Goal: Task Accomplishment & Management: Use online tool/utility

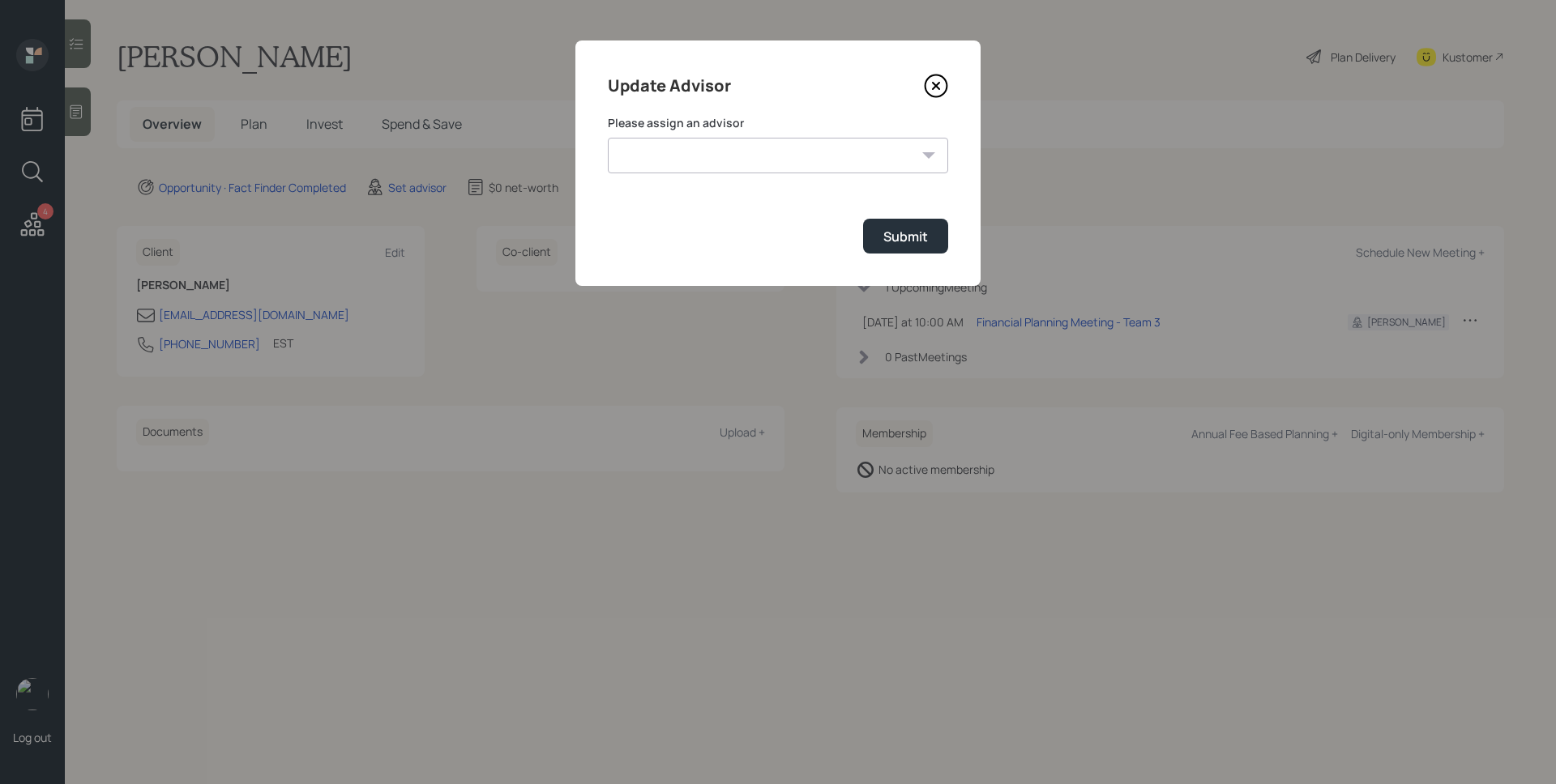
click at [698, 147] on select "[PERSON_NAME] [PERSON_NAME] End [PERSON_NAME] [PERSON_NAME] [PERSON_NAME] [PERS…" at bounding box center [778, 155] width 340 height 35
select select "d946c976-65aa-4529-ac9d-02c4f1114fc0"
click at [607, 137] on select "[PERSON_NAME] [PERSON_NAME] End [PERSON_NAME] [PERSON_NAME] [PERSON_NAME] [PERS…" at bounding box center [778, 155] width 340 height 35
click at [904, 232] on div "Submit" at bounding box center [905, 237] width 45 height 18
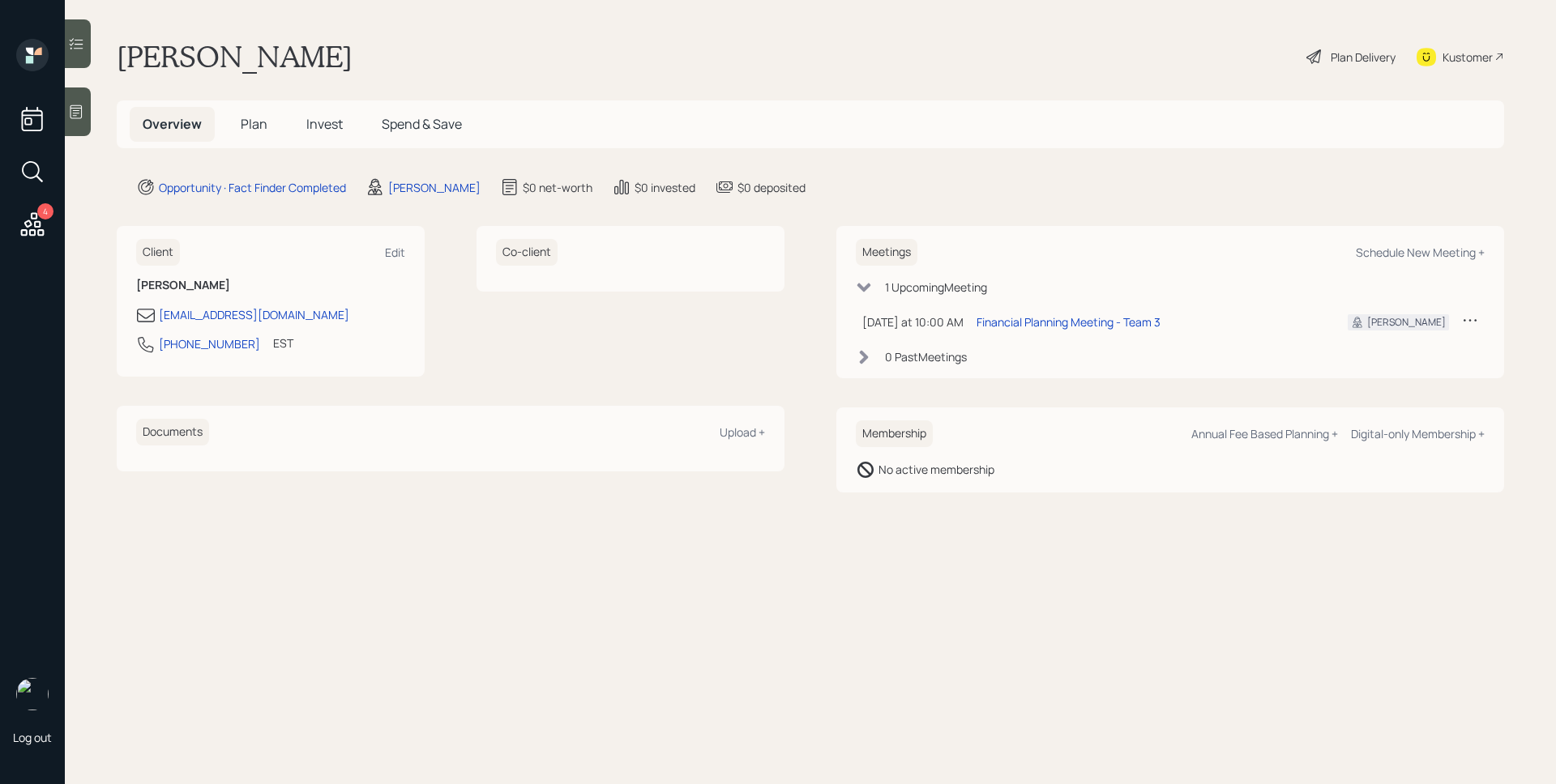
click at [22, 229] on icon at bounding box center [32, 224] width 23 height 23
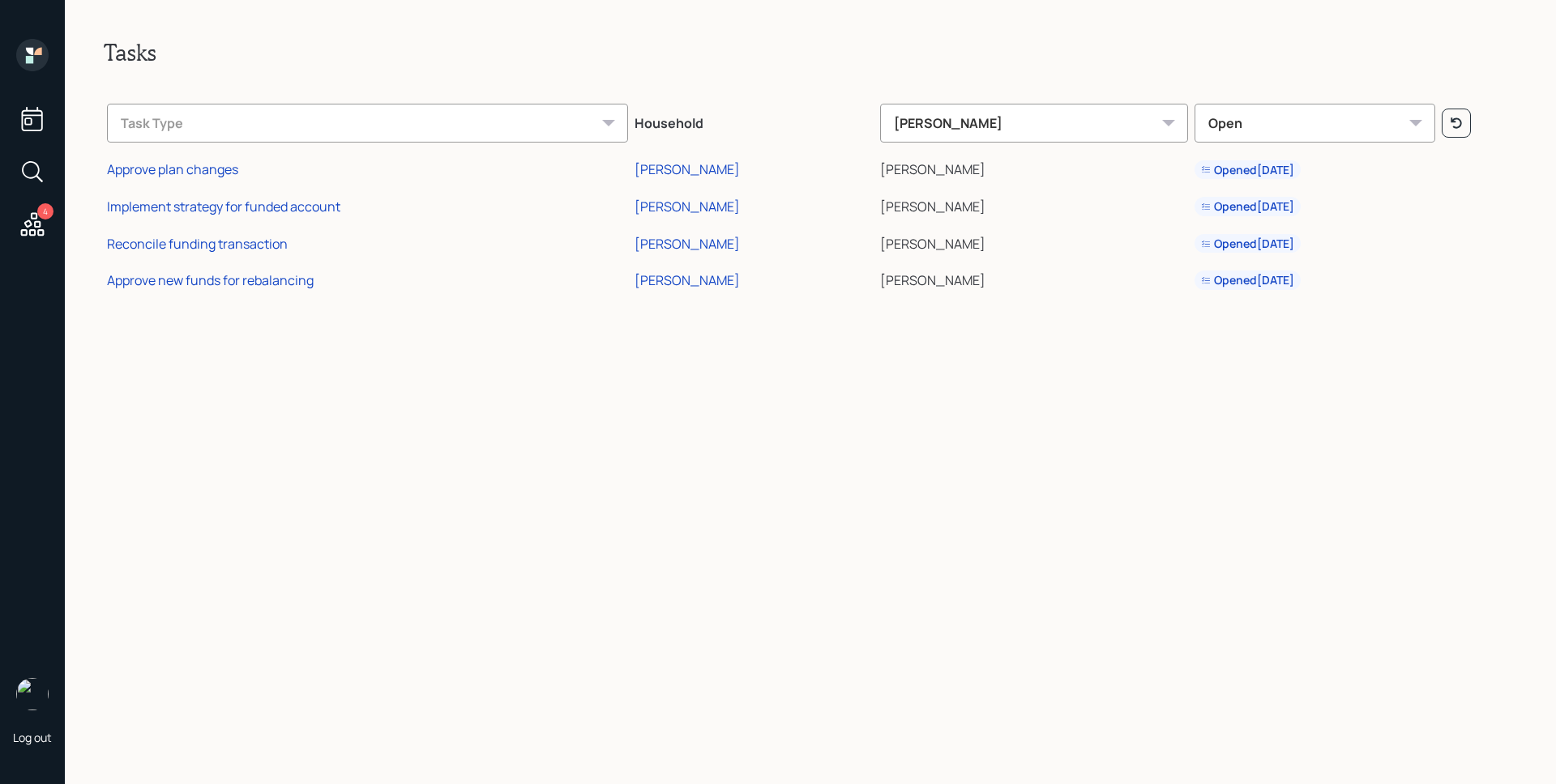
click at [213, 160] on td "Approve plan changes" at bounding box center [367, 168] width 528 height 37
click at [210, 163] on div "Approve plan changes" at bounding box center [173, 169] width 131 height 18
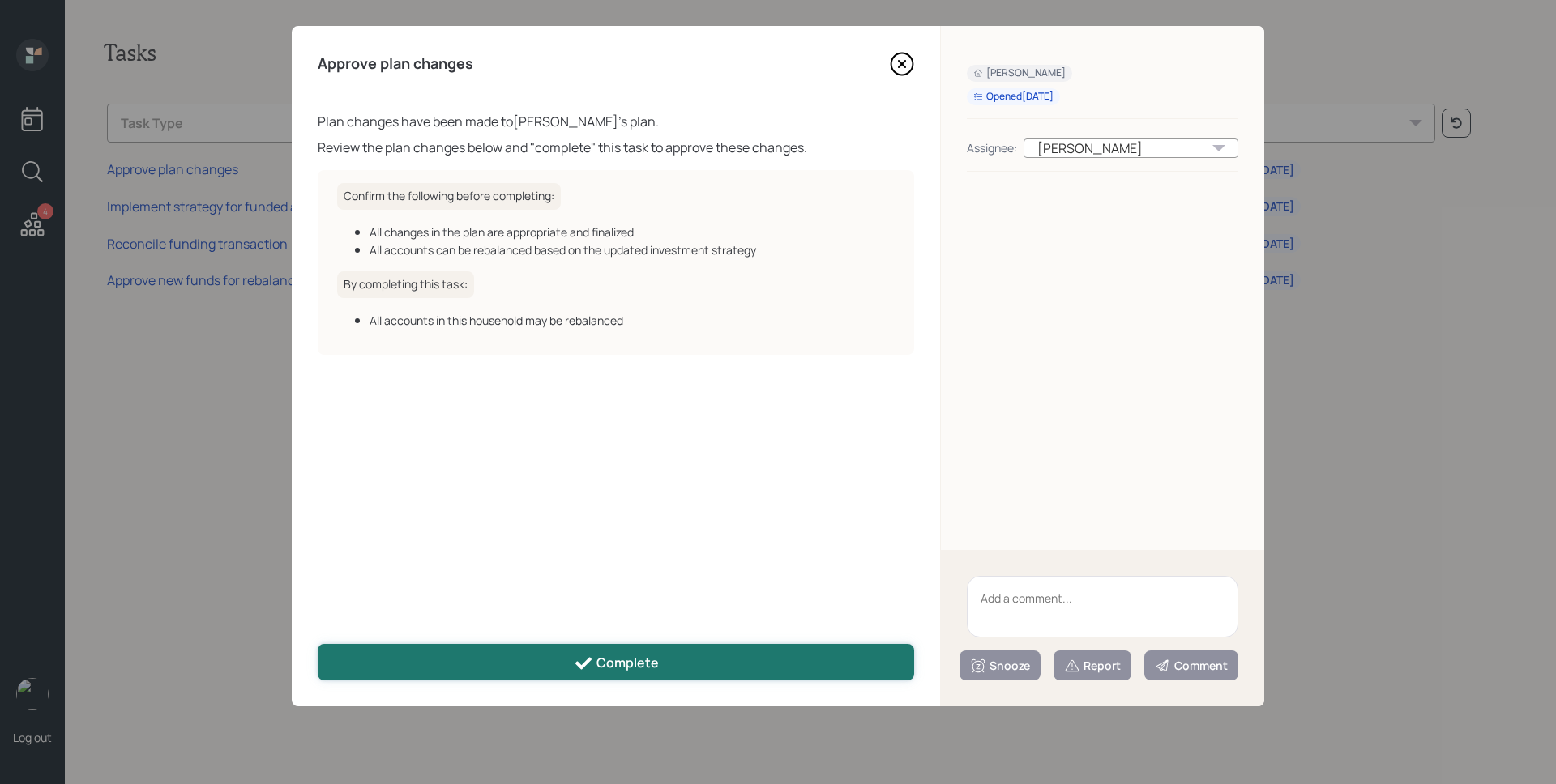
click at [607, 650] on button "Complete" at bounding box center [616, 662] width 596 height 36
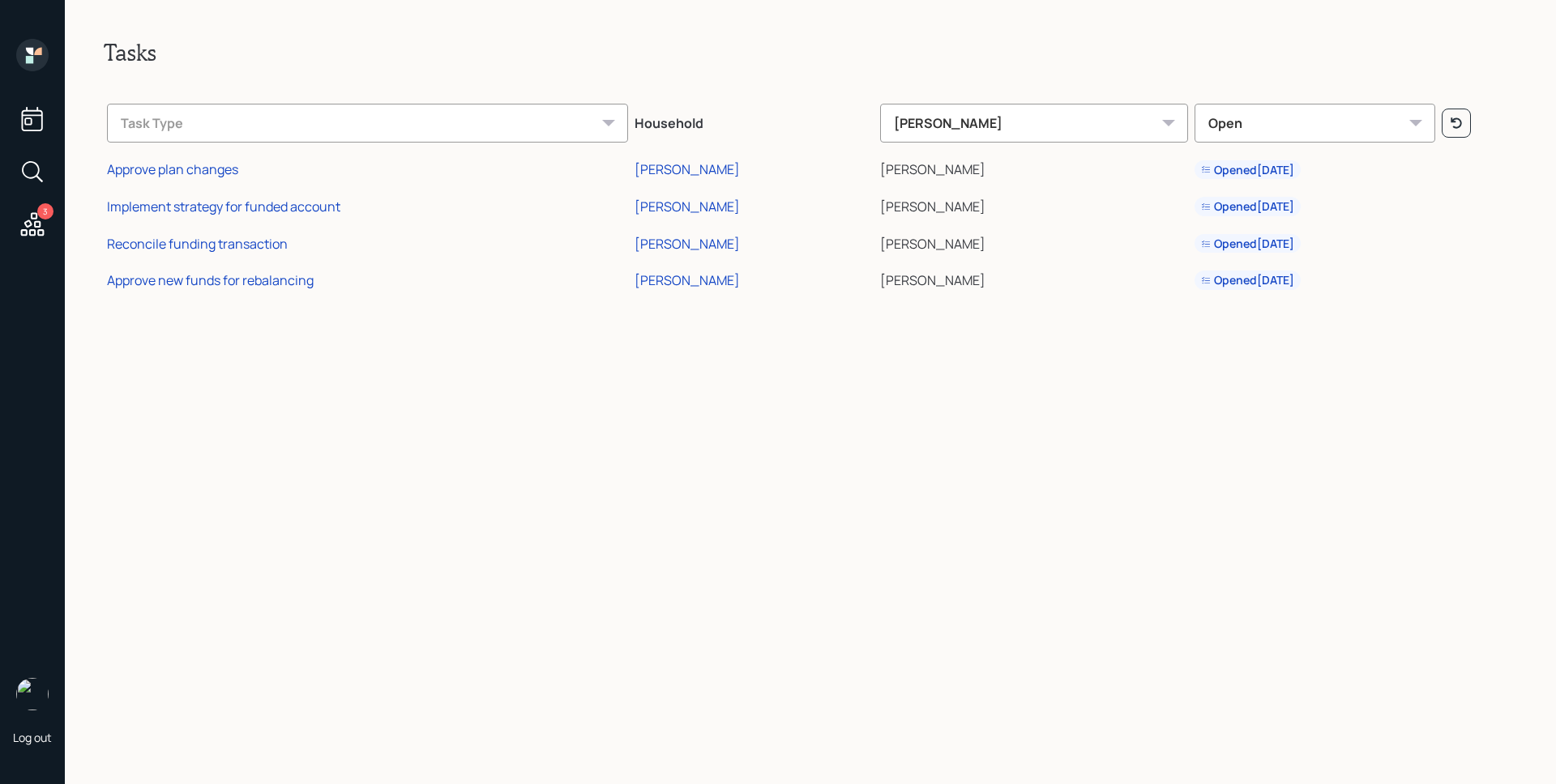
click at [225, 244] on div "Reconcile funding transaction" at bounding box center [197, 243] width 181 height 18
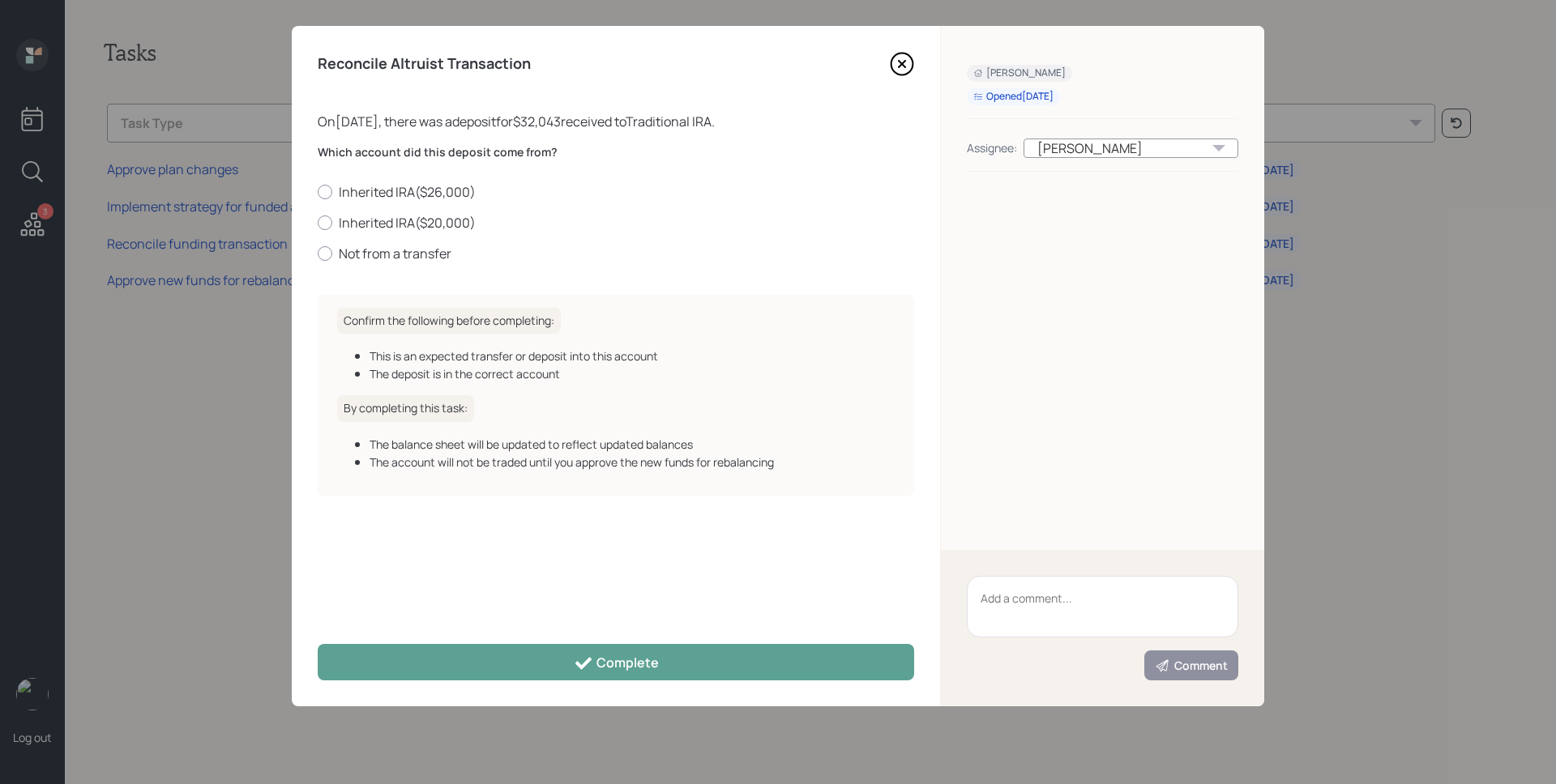
click at [897, 62] on icon at bounding box center [902, 64] width 24 height 24
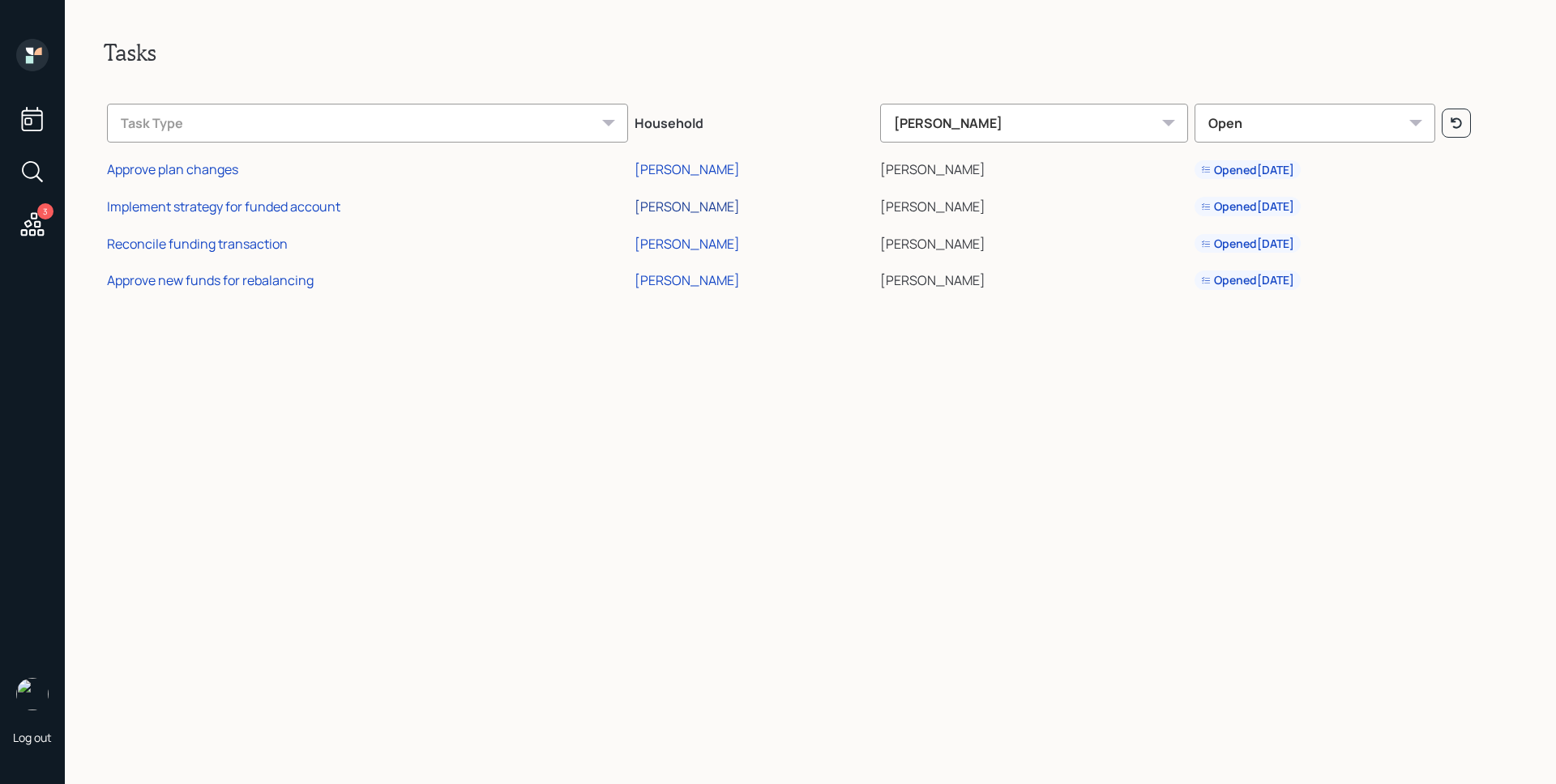
click at [688, 202] on div "[PERSON_NAME]" at bounding box center [687, 206] width 105 height 18
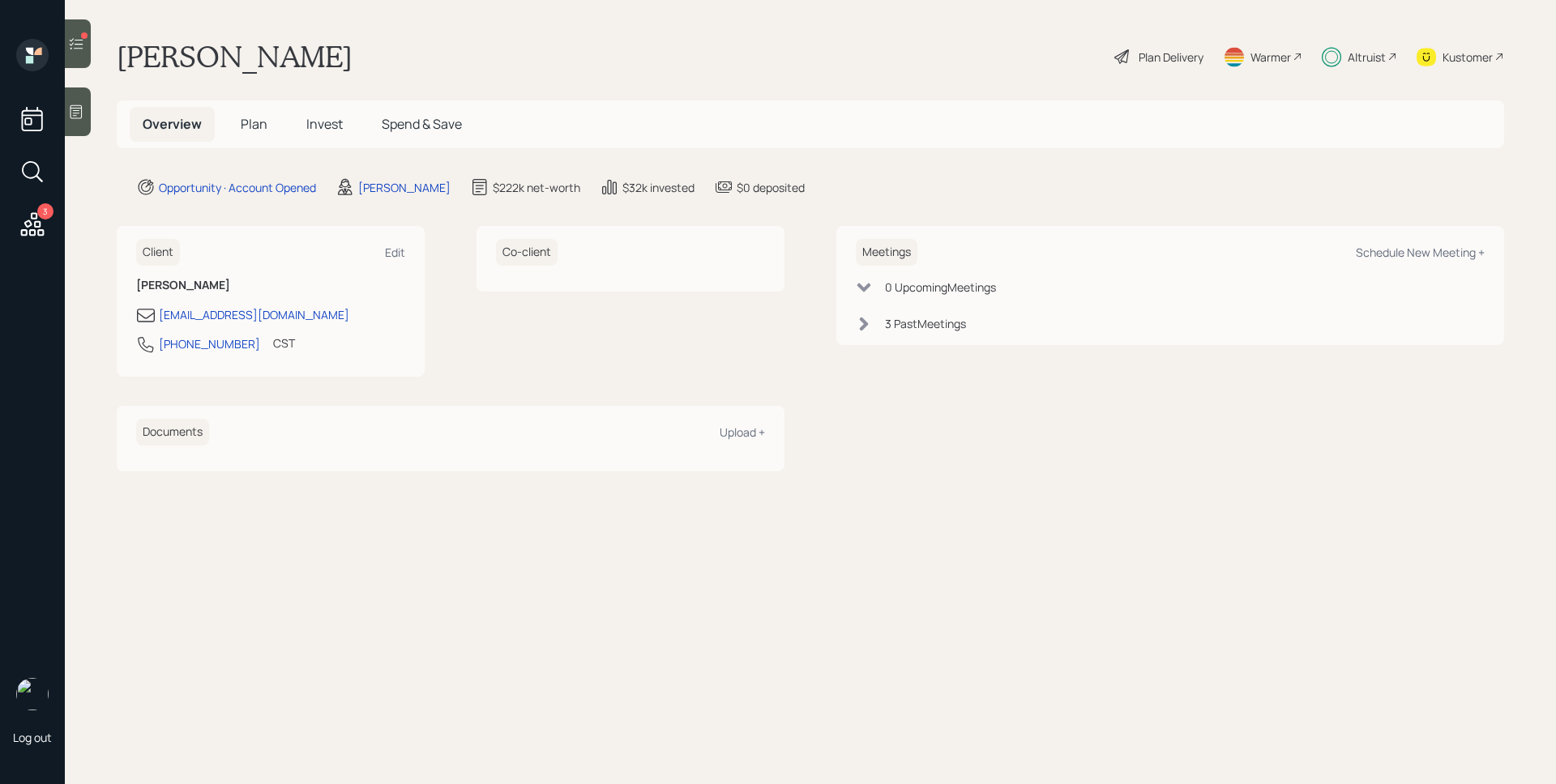
click at [245, 120] on span "Plan" at bounding box center [254, 123] width 27 height 18
